Goal: Use online tool/utility: Use online tool/utility

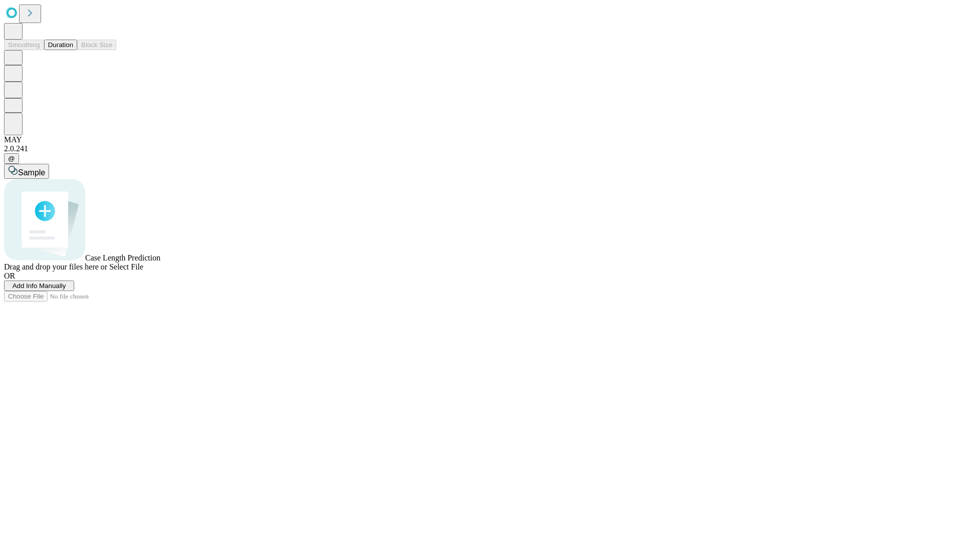
click at [73, 50] on button "Duration" at bounding box center [60, 45] width 33 height 11
click at [45, 168] on span "Sample" at bounding box center [31, 172] width 27 height 9
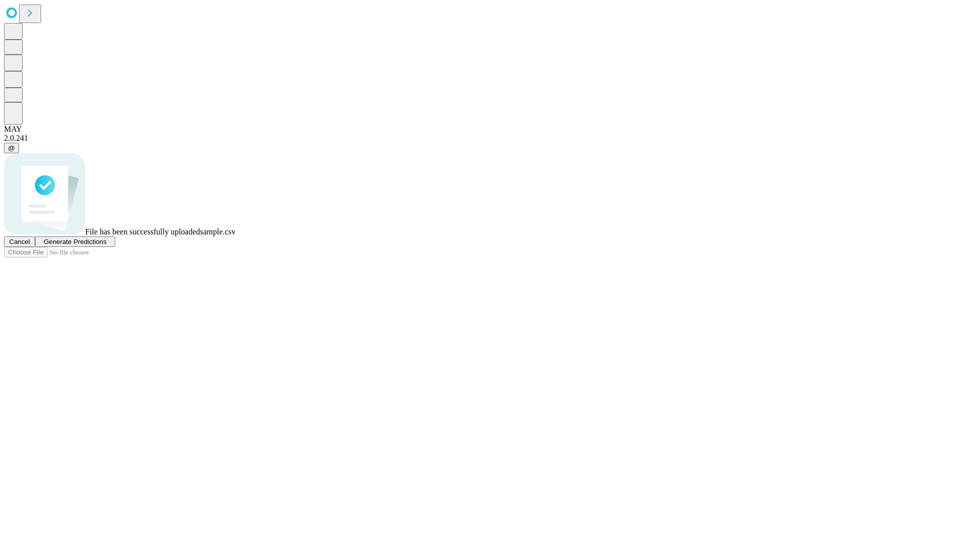
click at [106, 245] on span "Generate Predictions" at bounding box center [75, 242] width 63 height 8
